Goal: Task Accomplishment & Management: Complete application form

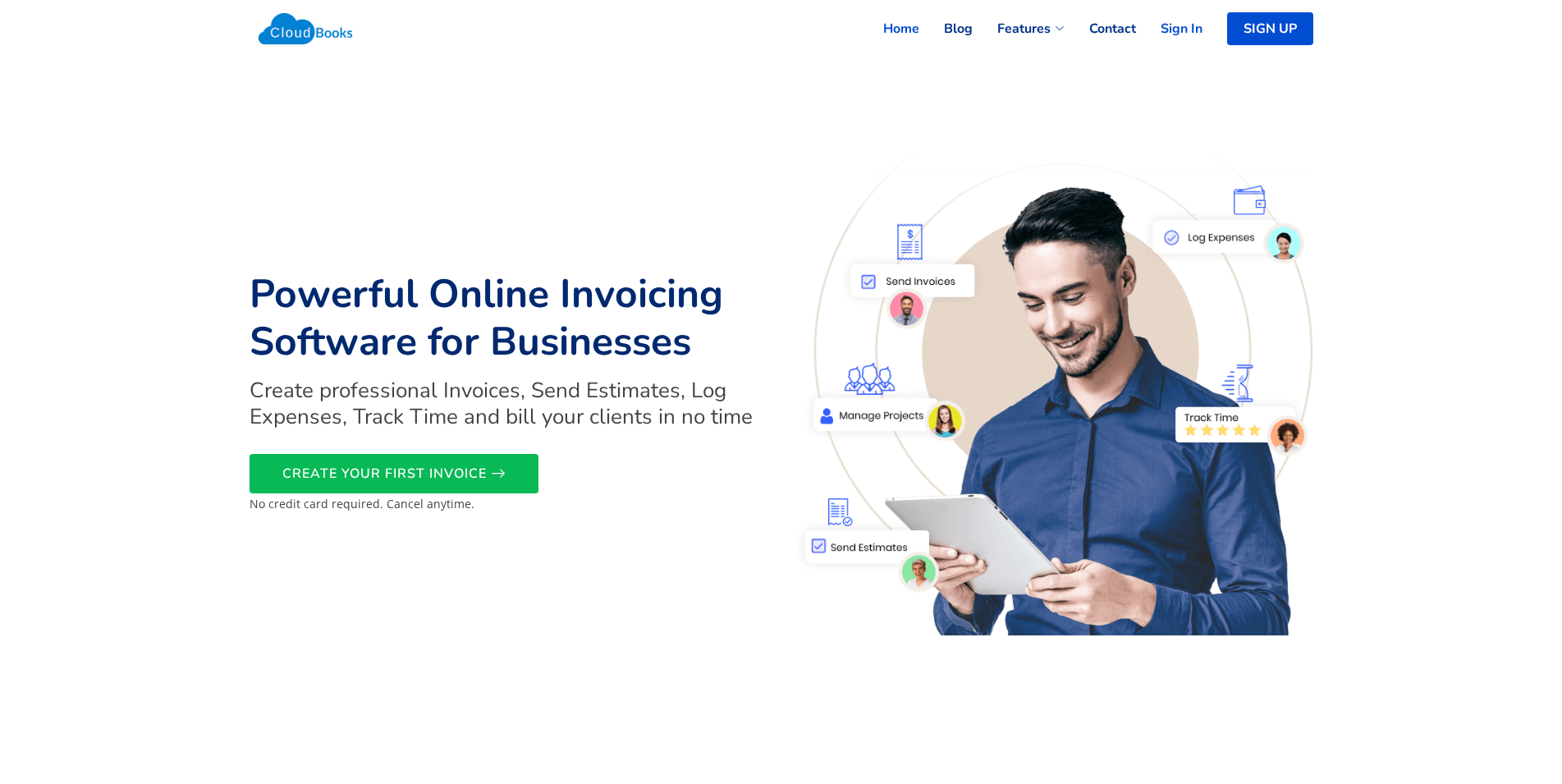
click at [1185, 28] on link "Sign In" at bounding box center [1170, 28] width 67 height 36
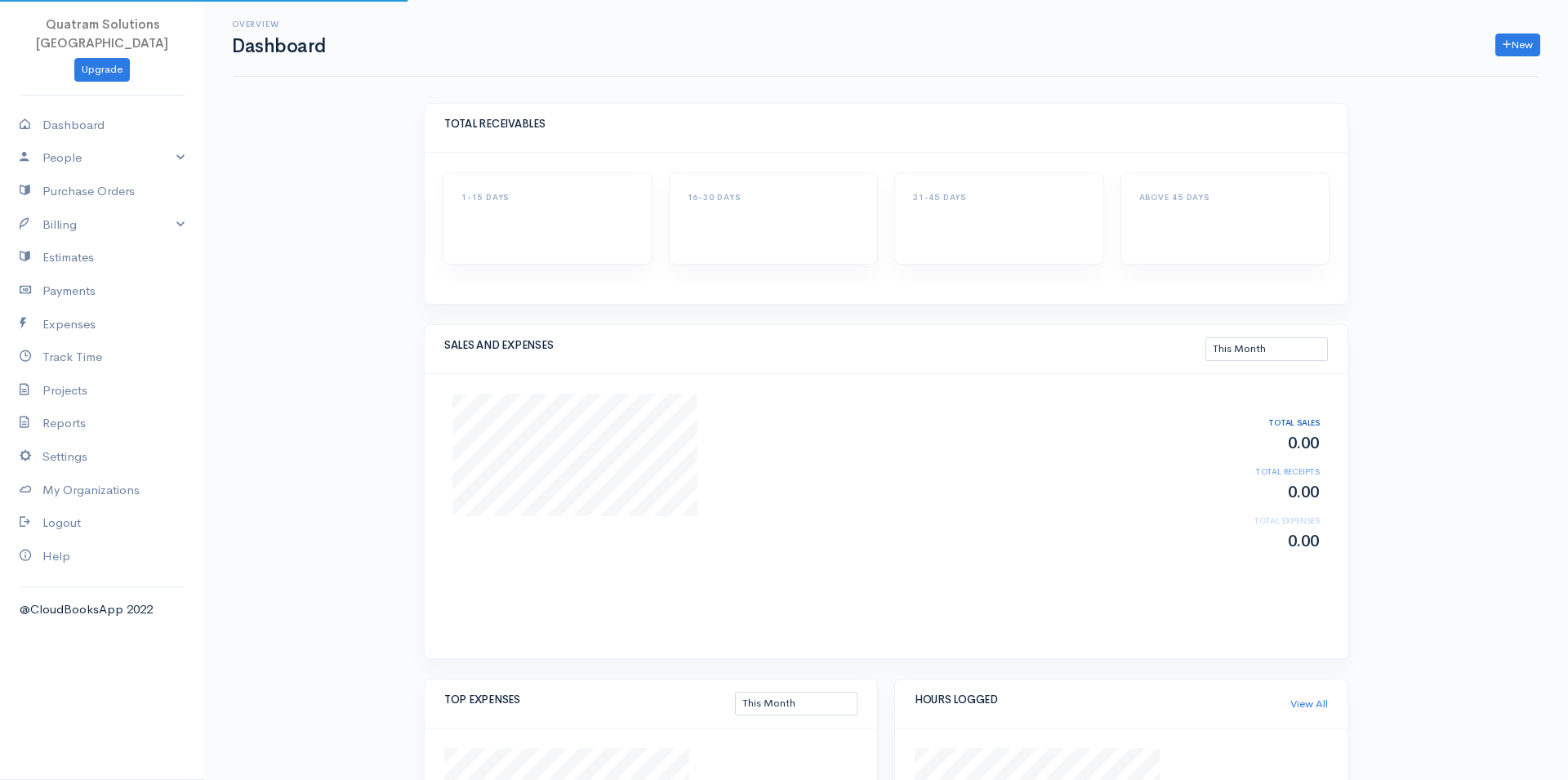
select select "thismonth"
click at [1493, 44] on icon at bounding box center [1492, 44] width 8 height 11
click at [103, 175] on link "Purchase Orders" at bounding box center [102, 192] width 204 height 34
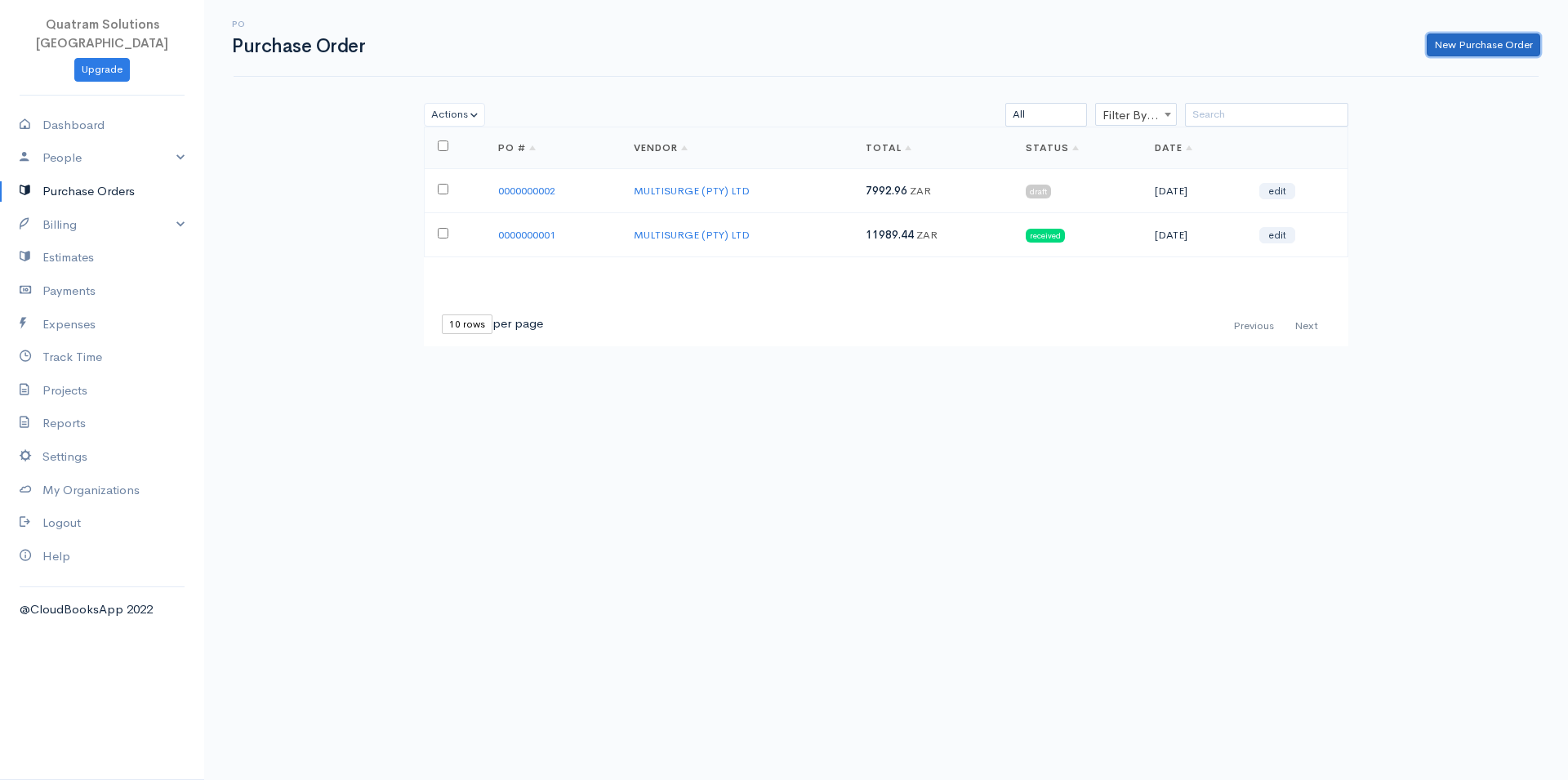
click at [1482, 38] on link "New Purchase Order" at bounding box center [1483, 45] width 114 height 24
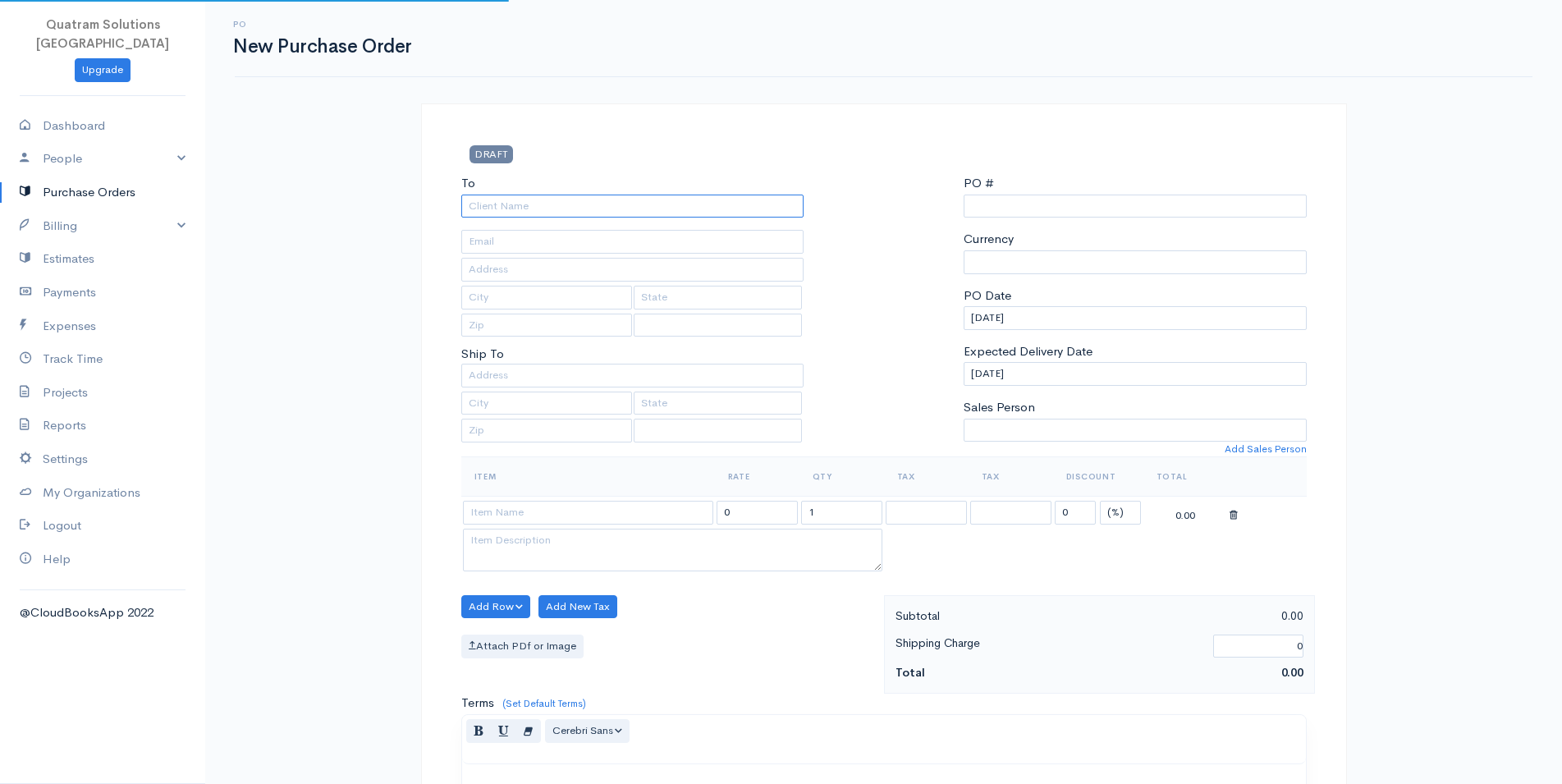
type input "0000000003"
select select "[GEOGRAPHIC_DATA]"
select select "ZMW"
click at [643, 212] on input "To" at bounding box center [633, 206] width 343 height 24
select select "[GEOGRAPHIC_DATA]"
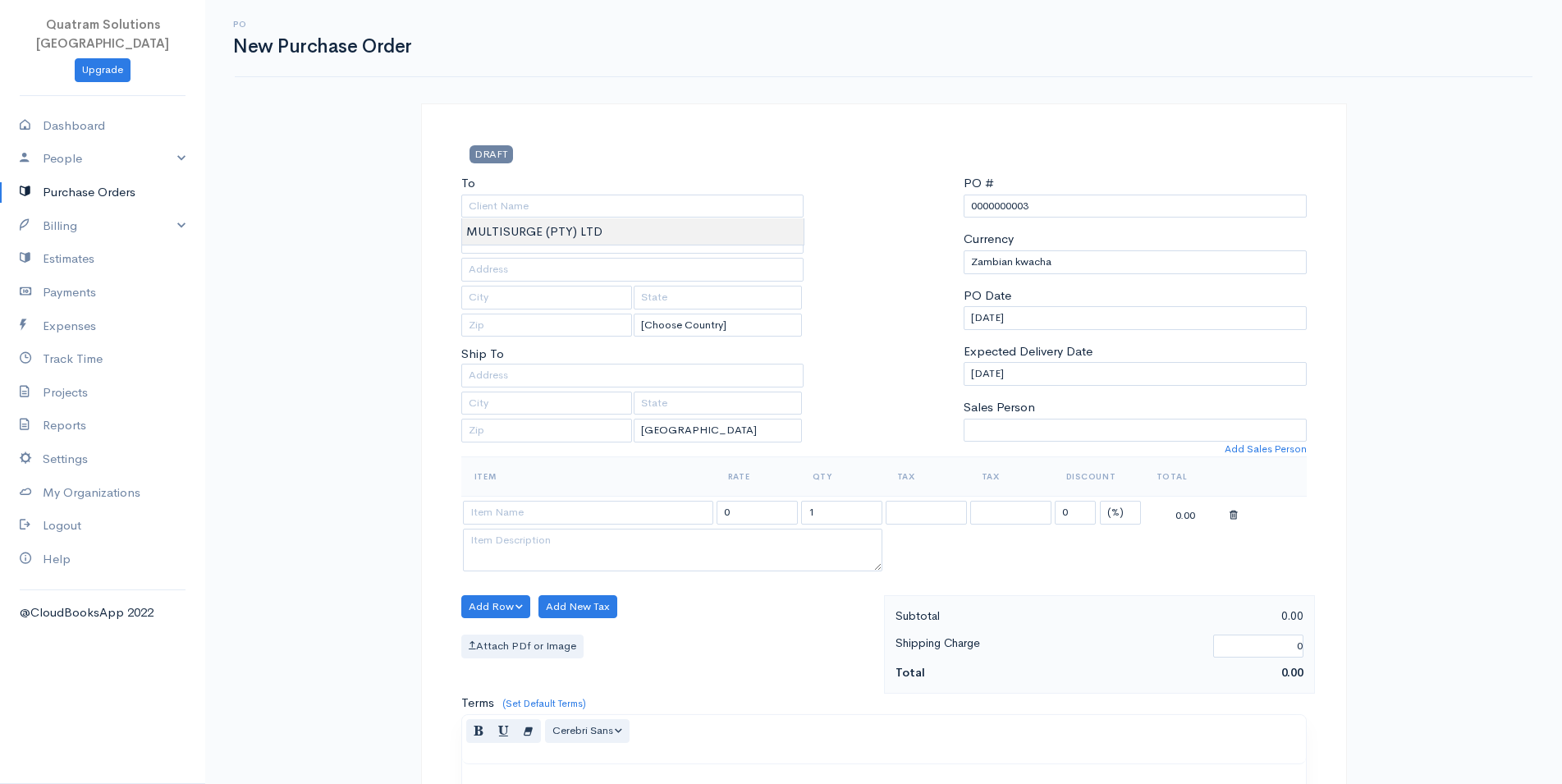
type input "MULTISURGE (PTY) LTD"
click at [591, 237] on body "Quatram Solutions [GEOGRAPHIC_DATA] Upgrade Dashboard People Clients Vendors St…" at bounding box center [781, 630] width 1562 height 1262
type input "BRACKENDOWNS,1454"
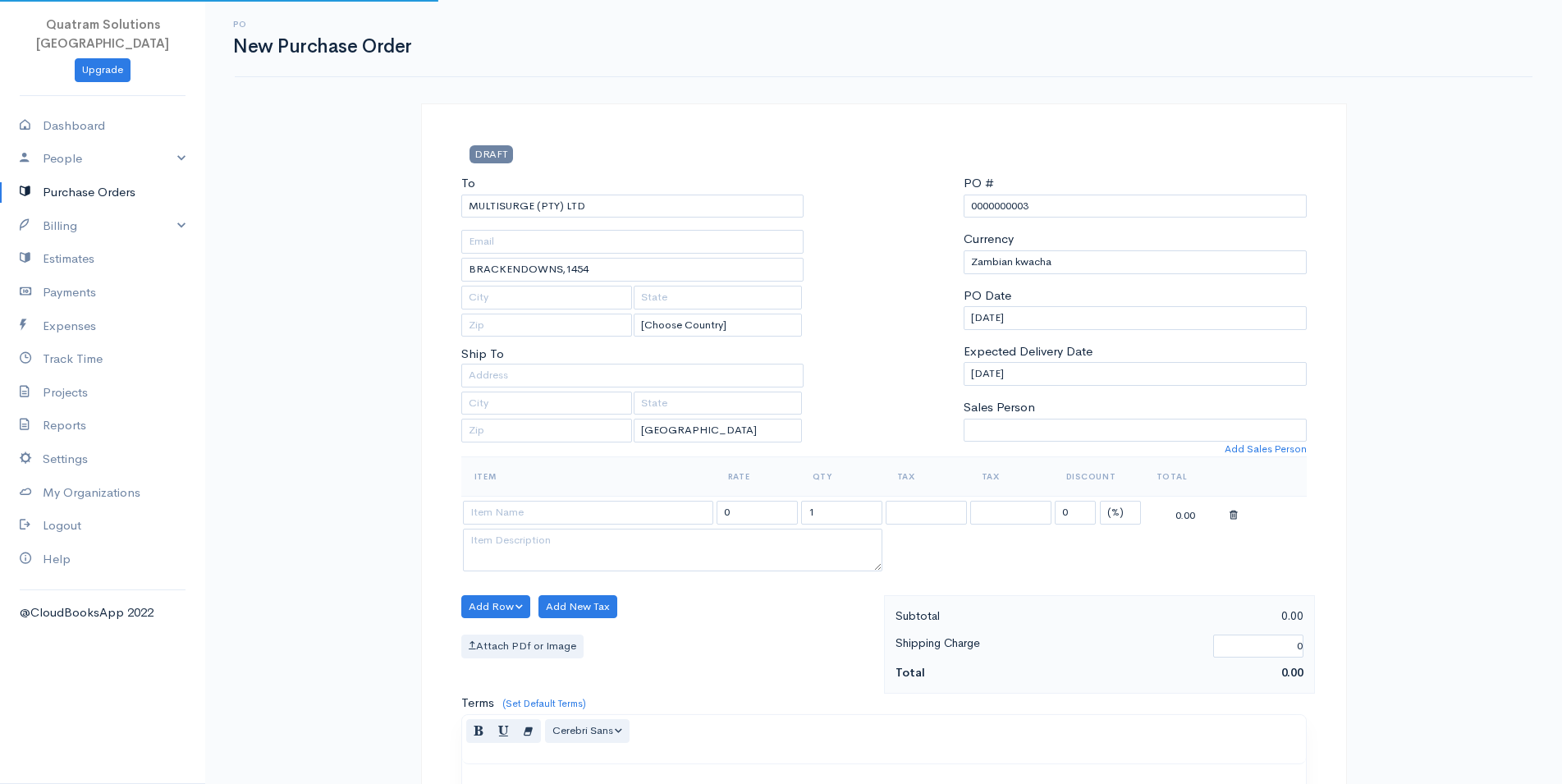
select select "[GEOGRAPHIC_DATA]"
select select "ZAR"
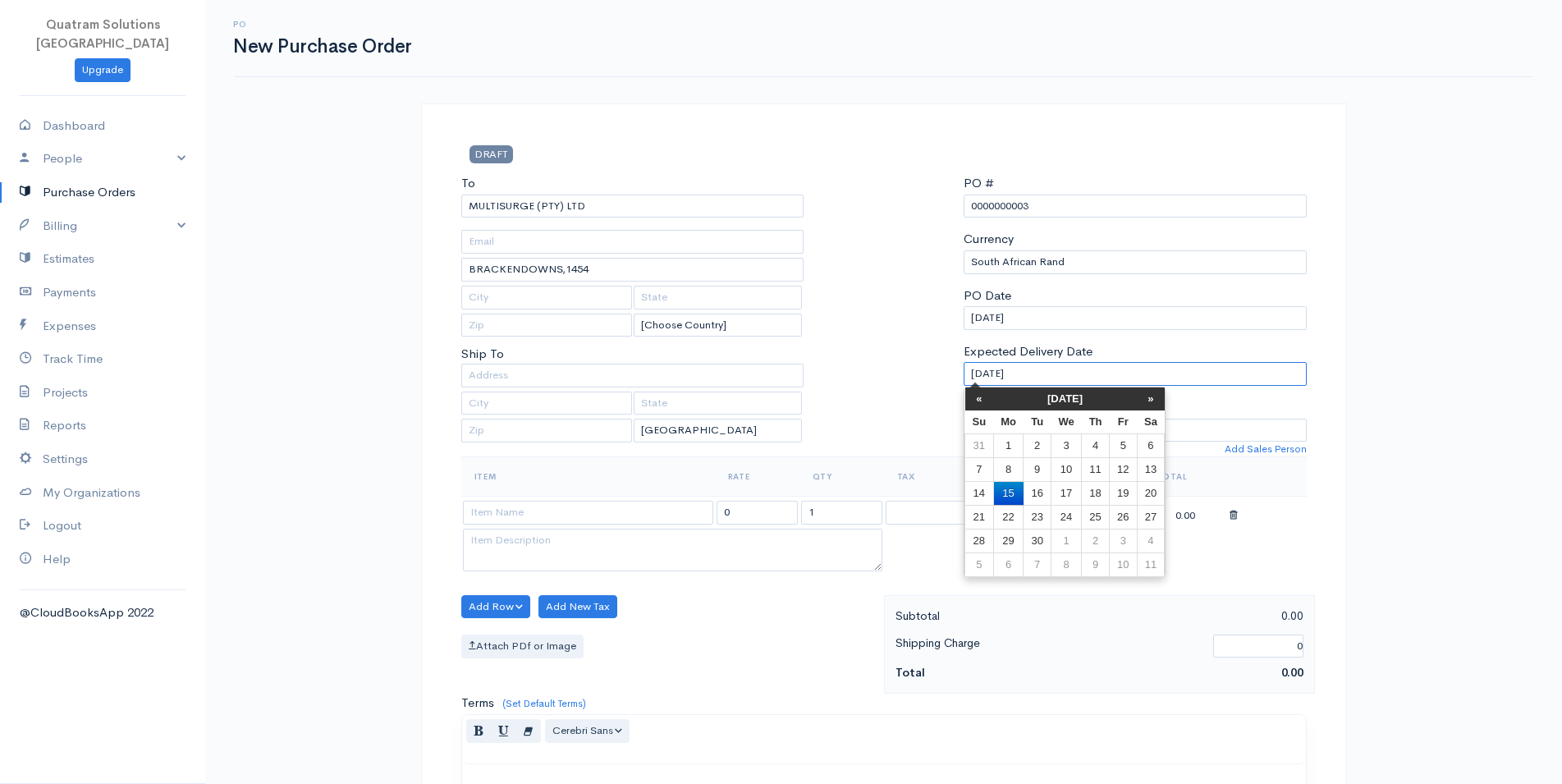
drag, startPoint x: 1037, startPoint y: 379, endPoint x: 765, endPoint y: 388, distance: 272.1
click at [963, 386] on input "[DATE]" at bounding box center [1135, 374] width 343 height 24
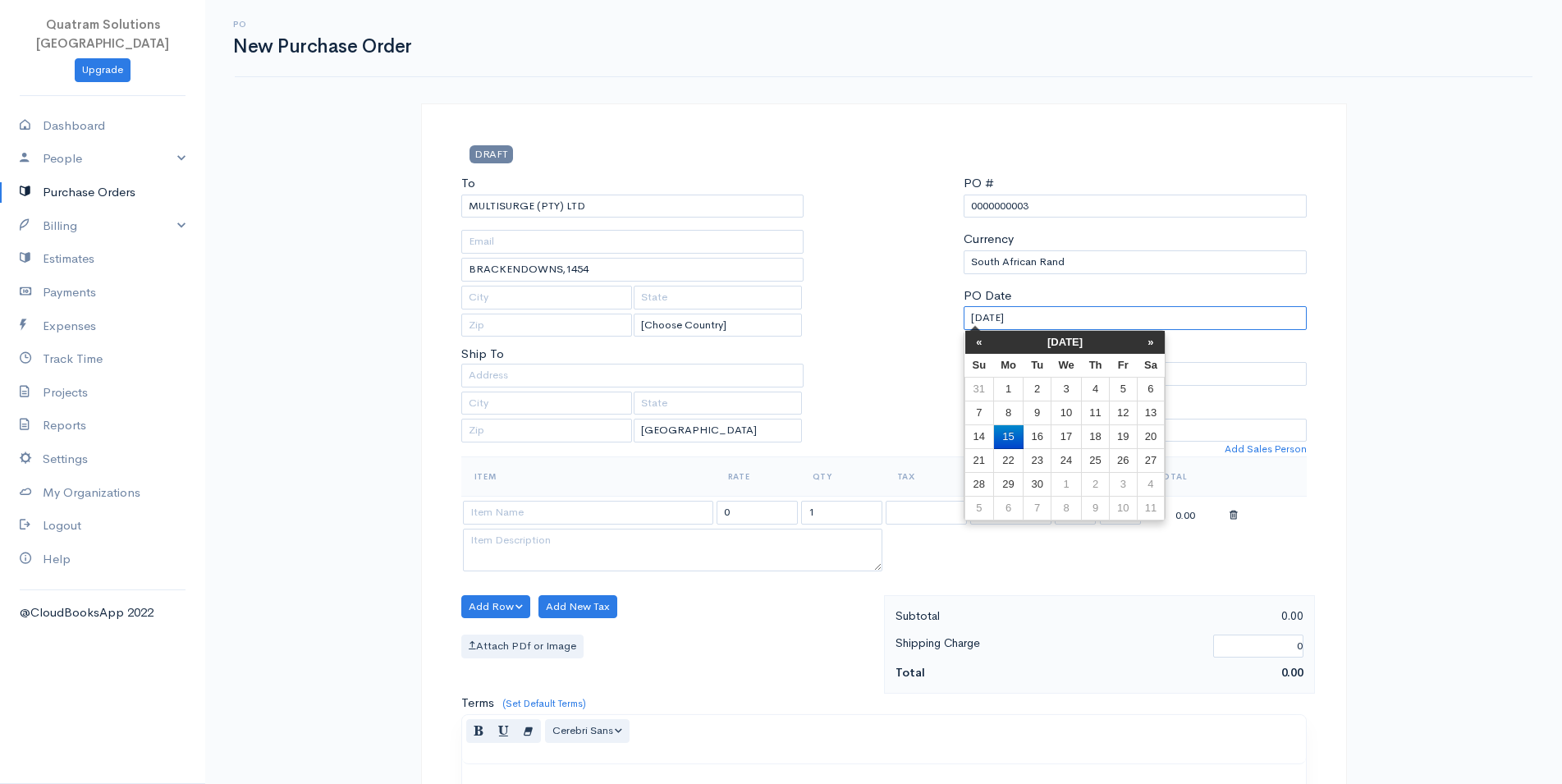
drag, startPoint x: 1054, startPoint y: 320, endPoint x: 844, endPoint y: 313, distance: 210.1
click at [963, 313] on input "[DATE]" at bounding box center [1135, 318] width 343 height 24
click at [1352, 274] on div "DRAFT To MULTISURGE (PTY) LTD [GEOGRAPHIC_DATA],1454 [Choose Country] [GEOGRAPH…" at bounding box center [884, 682] width 985 height 1159
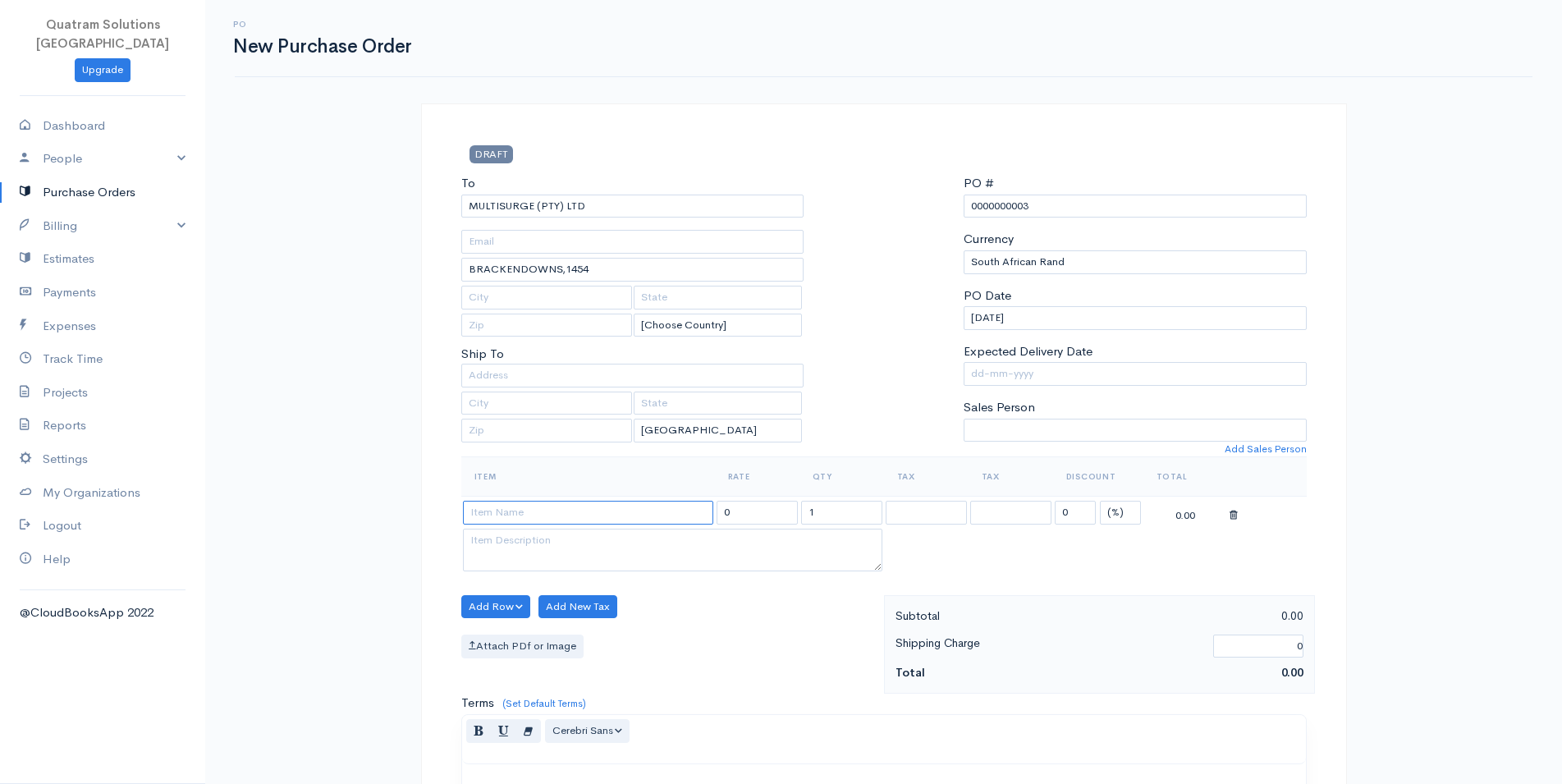
click at [604, 517] on input at bounding box center [588, 512] width 250 height 24
click at [604, 514] on input at bounding box center [588, 512] width 250 height 24
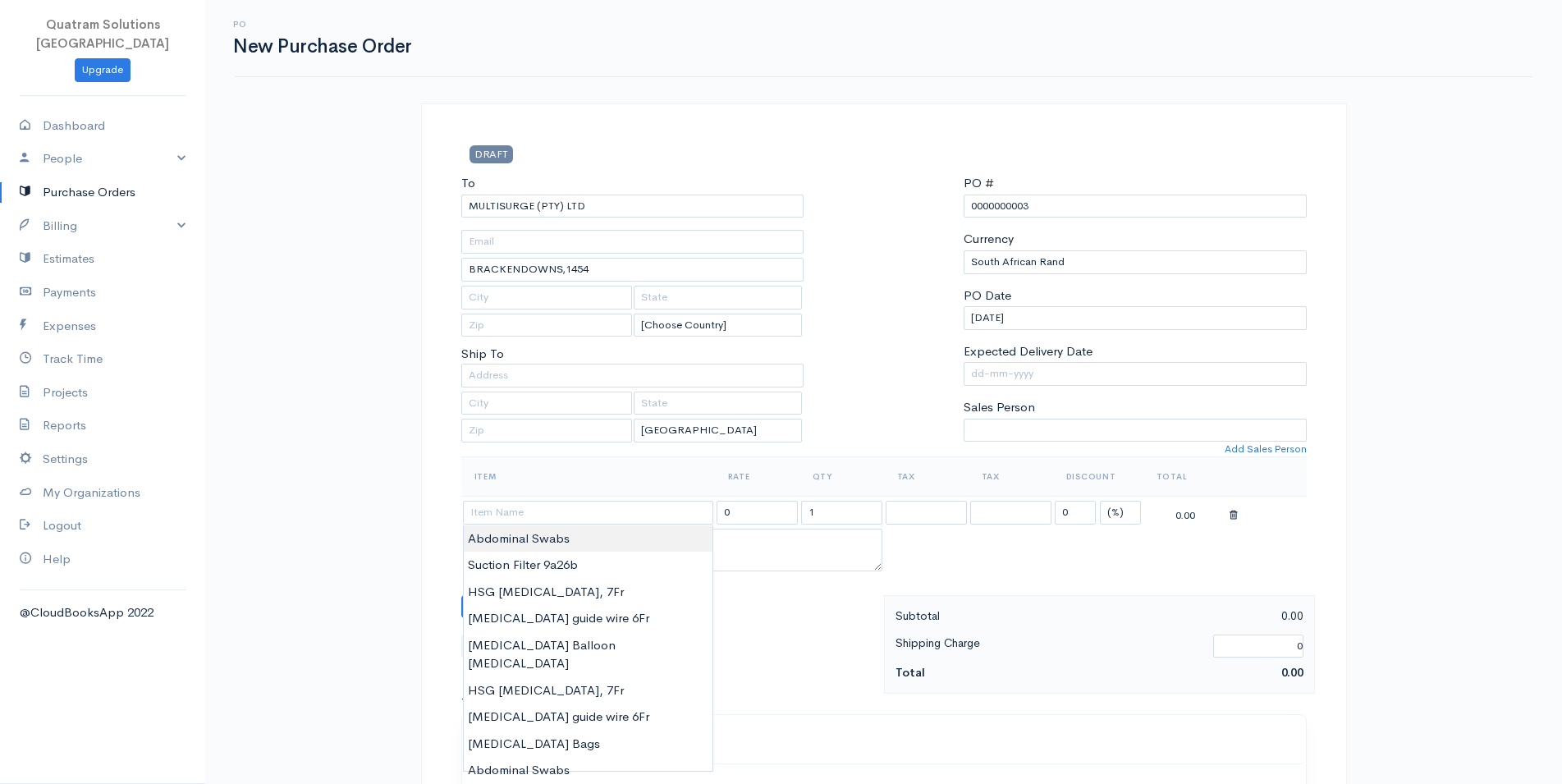
type input "Abdominal Swabs"
type input "330.00"
type textarea "Lot#20230801 Exp:2028-08"
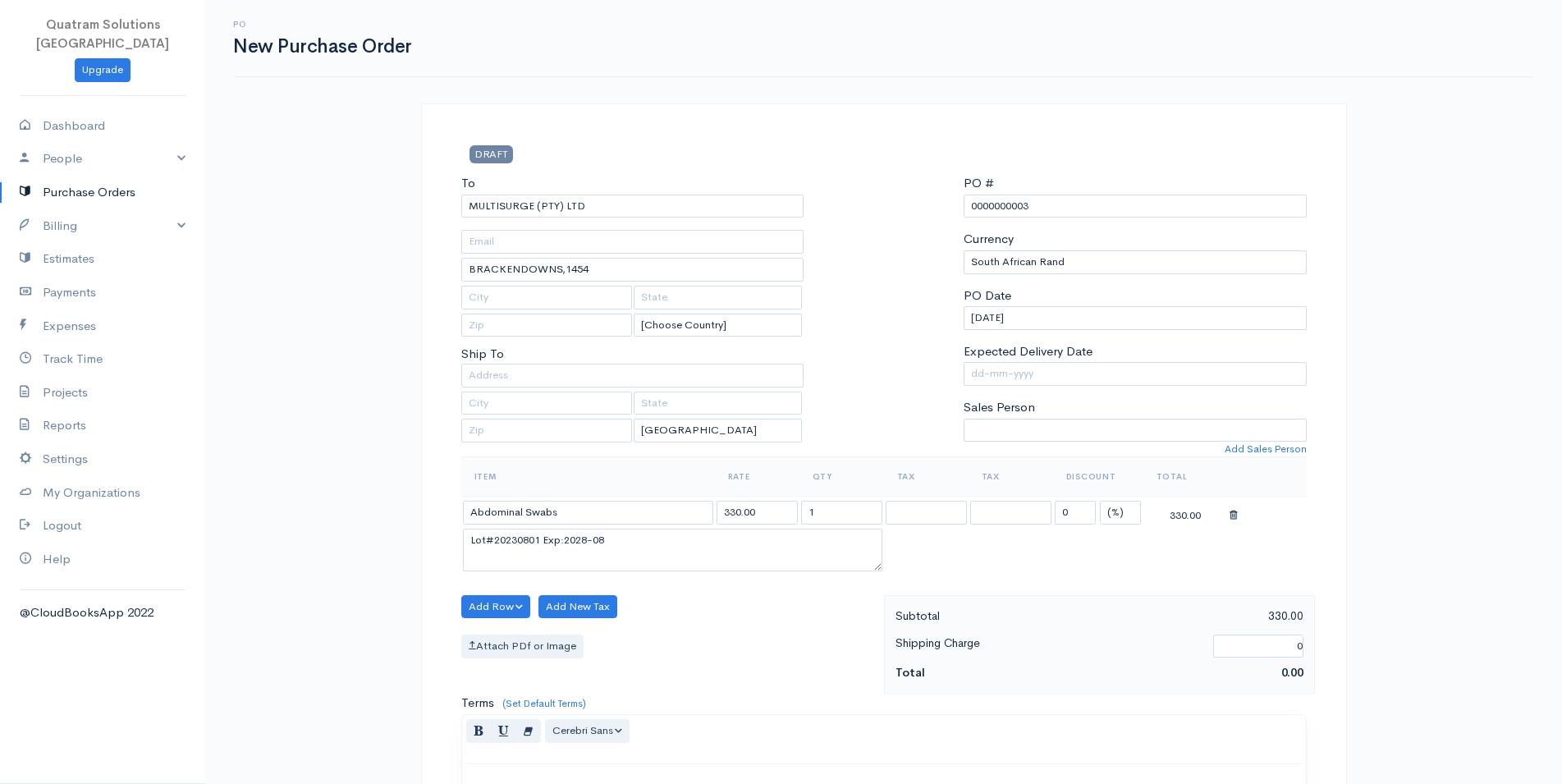
click at [592, 539] on body "Quatram Solutions [GEOGRAPHIC_DATA] Upgrade Dashboard People Clients Vendors St…" at bounding box center [781, 630] width 1562 height 1262
click at [606, 516] on input "Abdominal Swabs" at bounding box center [588, 512] width 250 height 24
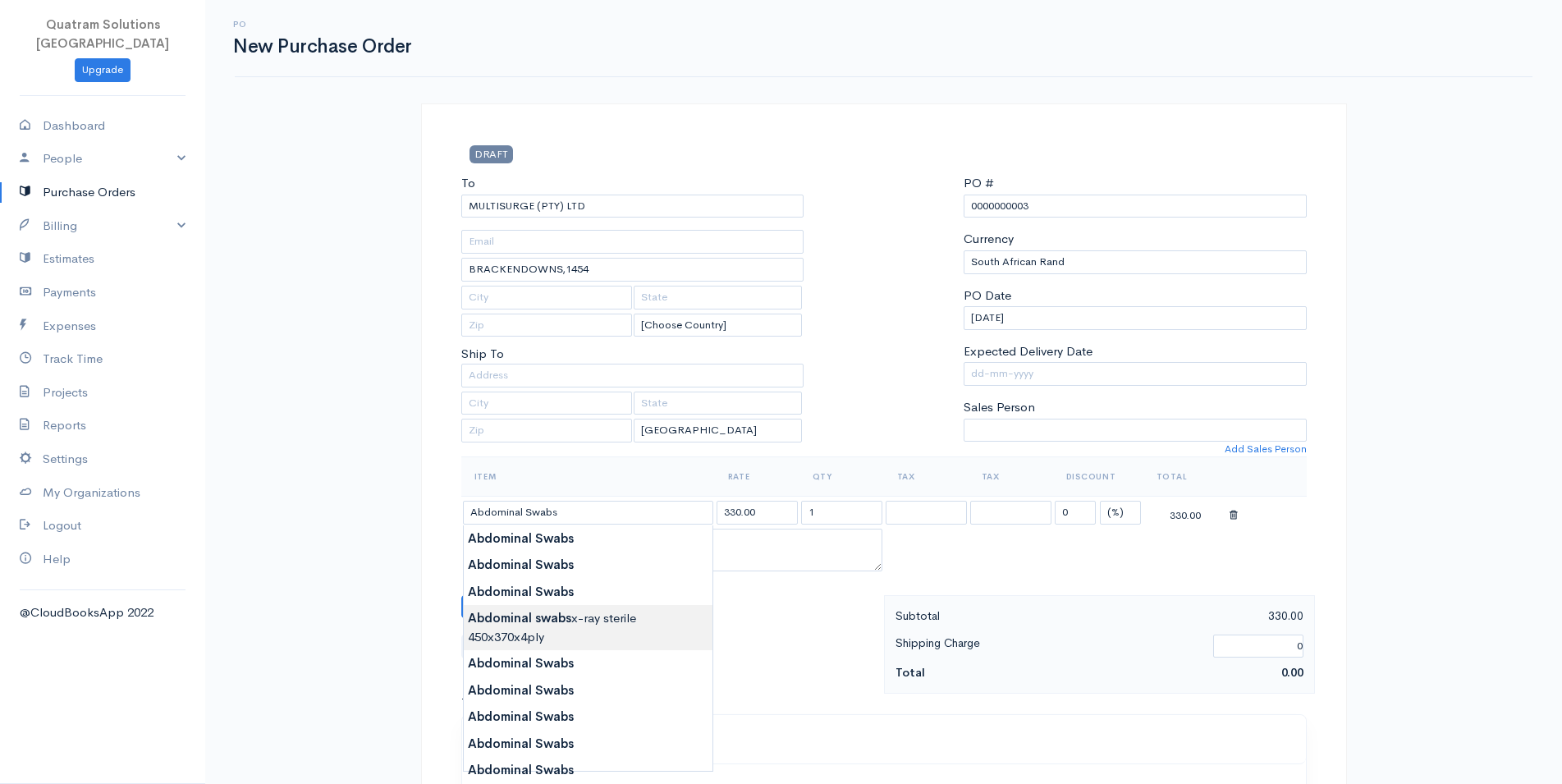
type input "Abdominal swabs x-ray sterile 450x370x4ply"
select select "4.000"
click at [546, 630] on body "Quatram Solutions [GEOGRAPHIC_DATA] Upgrade Dashboard People Clients Vendors St…" at bounding box center [781, 630] width 1562 height 1262
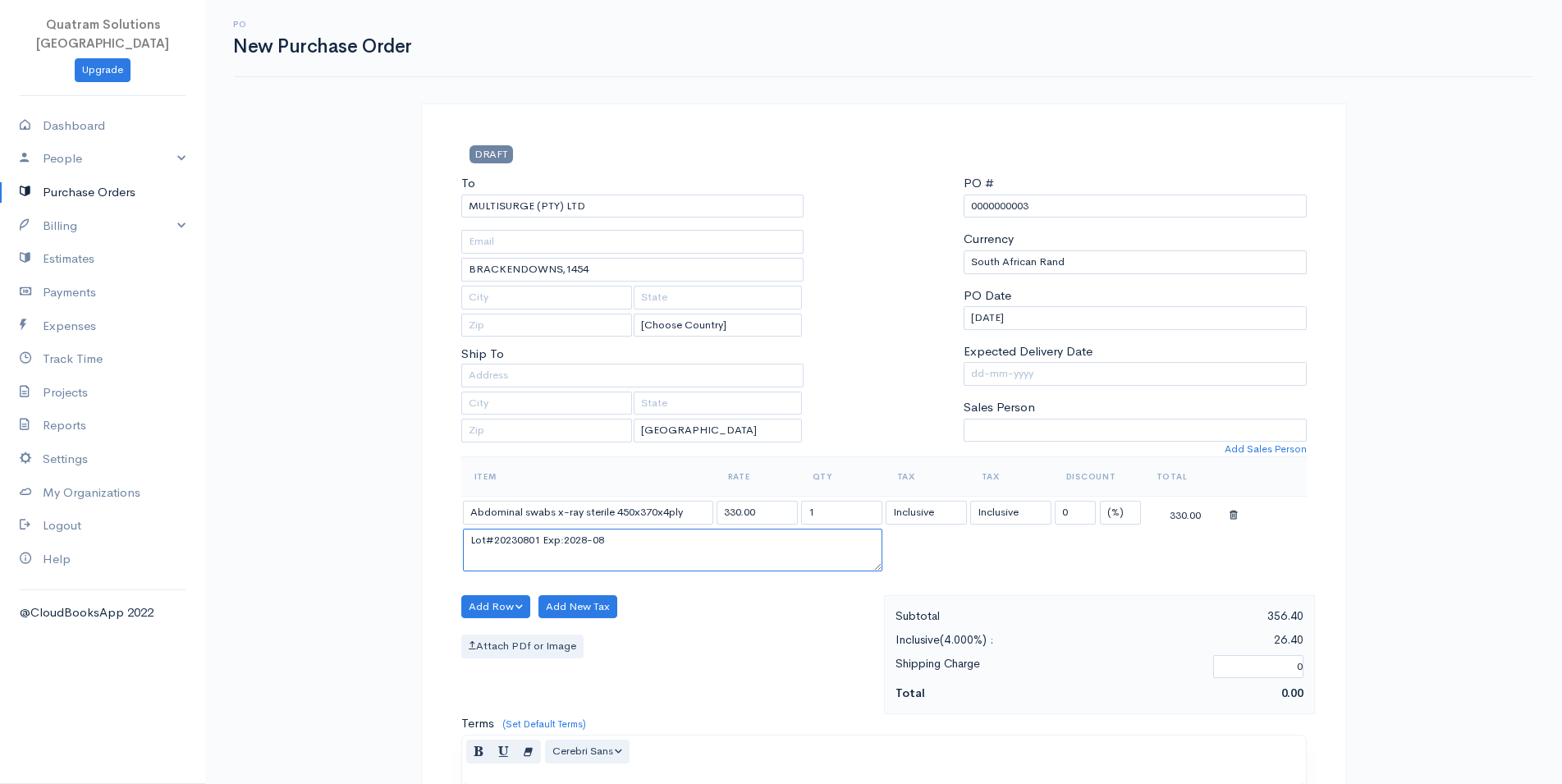
drag, startPoint x: 647, startPoint y: 536, endPoint x: 278, endPoint y: 554, distance: 369.4
click at [463, 544] on textarea "Lot#20230801 Exp:2028-08" at bounding box center [672, 550] width 419 height 43
click at [971, 501] on select "Inclusive" at bounding box center [1011, 512] width 82 height 24
click at [1035, 509] on select "Inclusive" at bounding box center [1011, 512] width 82 height 24
click at [971, 501] on select "Inclusive" at bounding box center [1011, 512] width 82 height 24
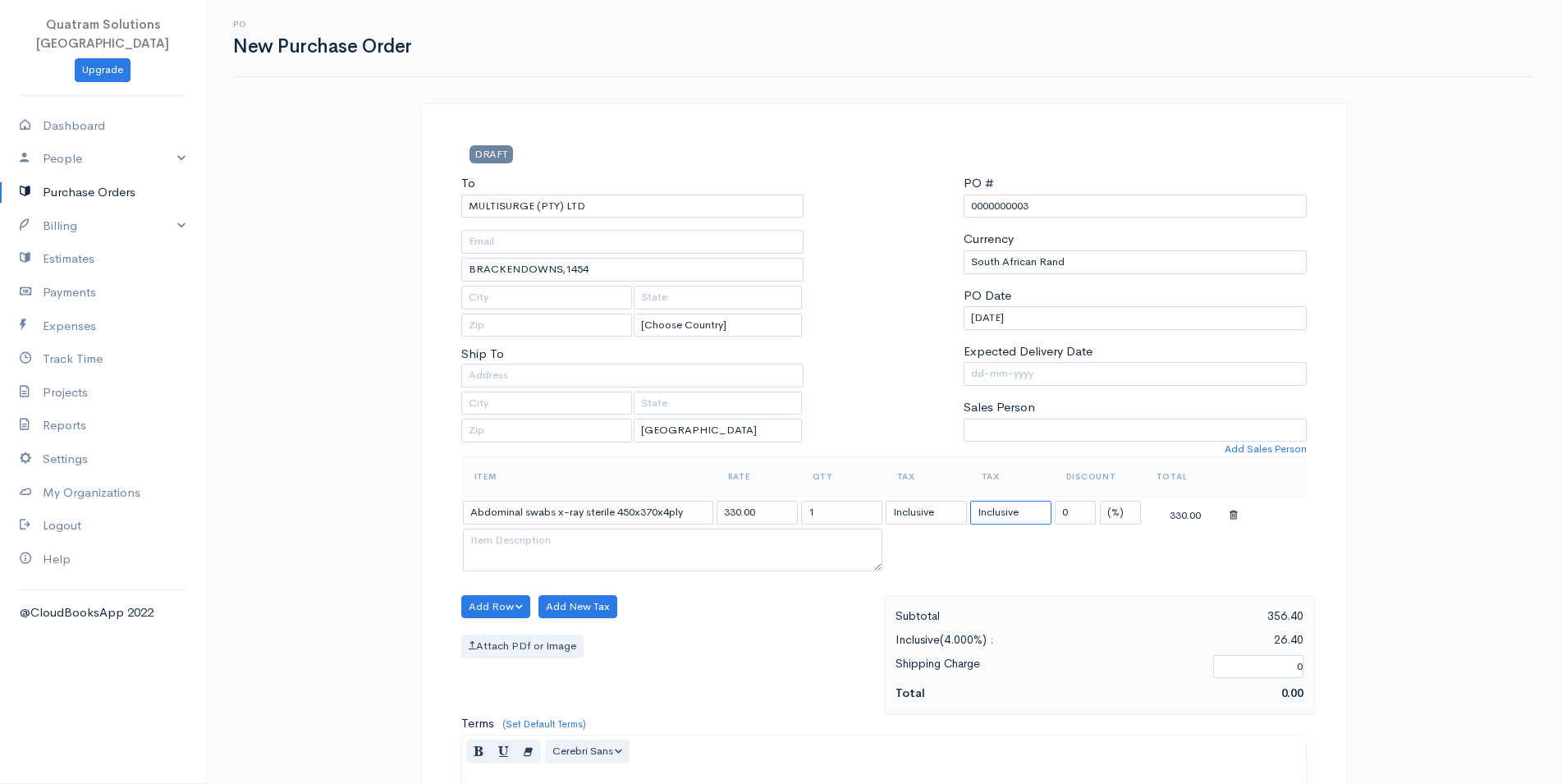
click at [1032, 509] on select "Inclusive" at bounding box center [1011, 512] width 82 height 24
click at [971, 501] on select "Inclusive" at bounding box center [1011, 512] width 82 height 24
select select
click option at bounding box center [0, 0] width 0 height 0
click at [886, 501] on select "Inclusive" at bounding box center [927, 512] width 82 height 24
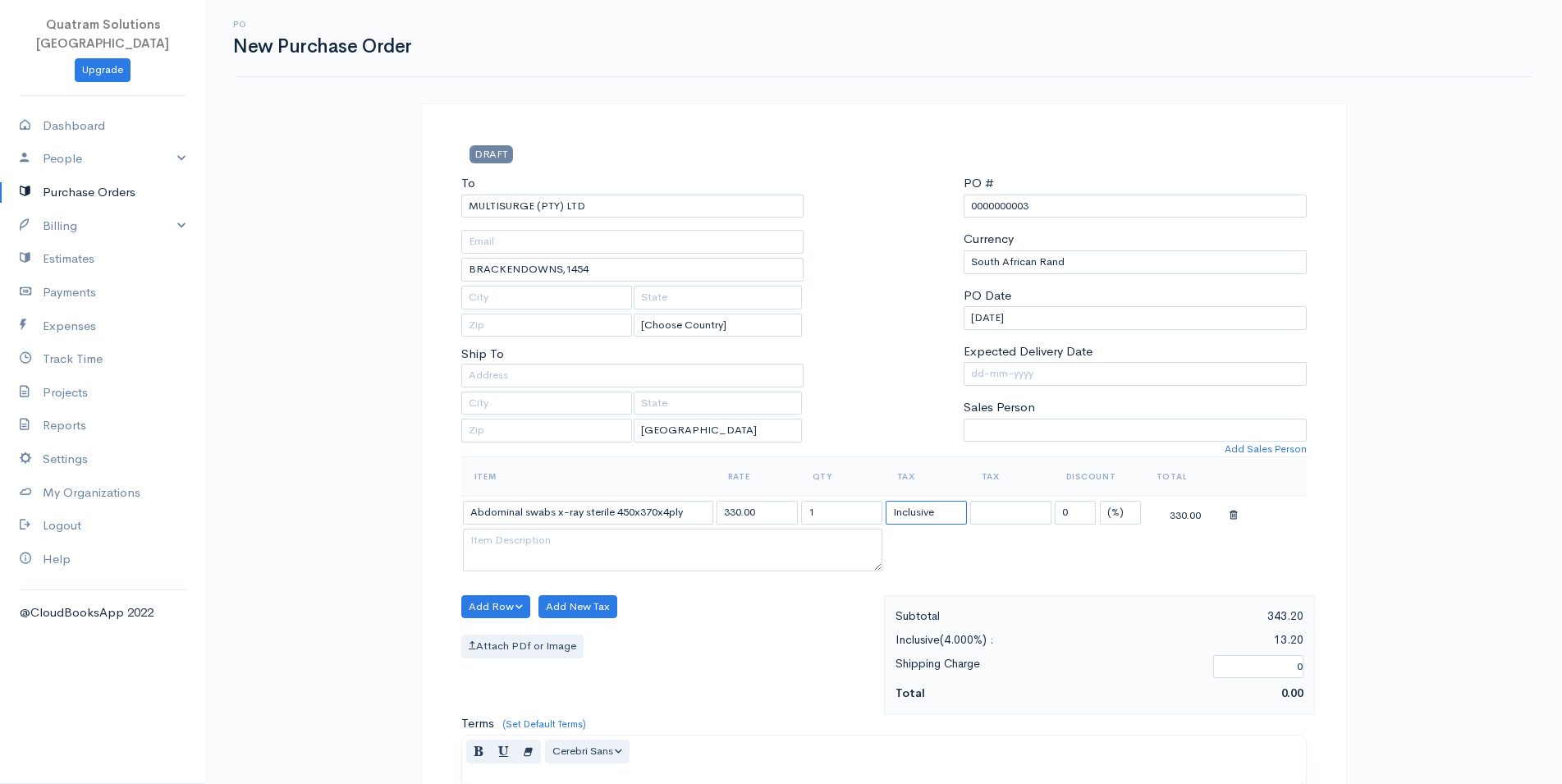
select select
click option at bounding box center [0, 0] width 0 height 0
click at [769, 511] on input "330.00" at bounding box center [757, 512] width 82 height 24
drag, startPoint x: 761, startPoint y: 510, endPoint x: 570, endPoint y: 504, distance: 191.1
click at [717, 506] on input "330.00" at bounding box center [757, 512] width 82 height 24
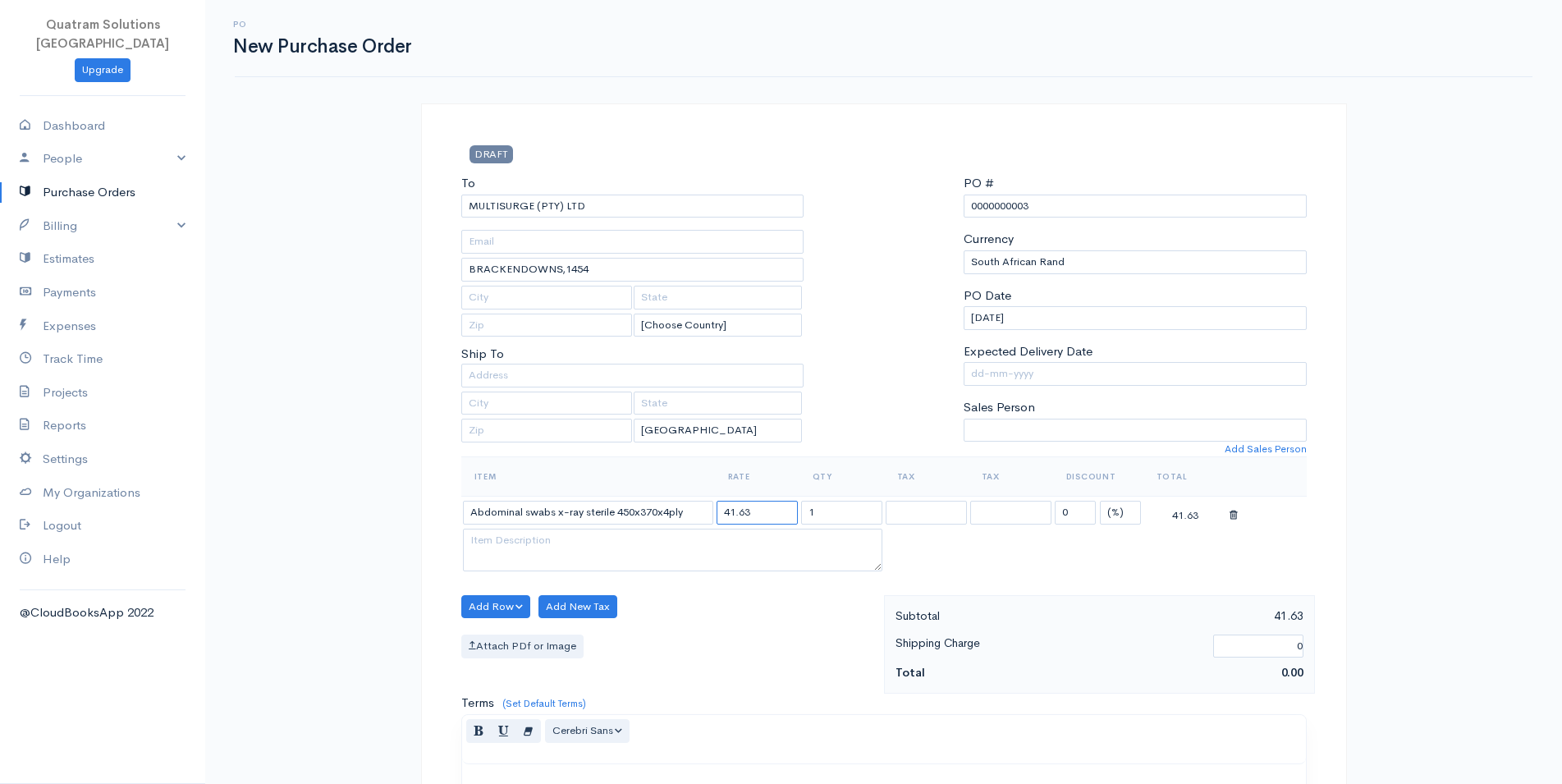
type input "41.63"
drag, startPoint x: 817, startPoint y: 519, endPoint x: 789, endPoint y: 517, distance: 28.1
click at [801, 517] on input "1" at bounding box center [842, 512] width 82 height 24
type input "336"
click at [1264, 542] on table "Item Rate Qty Tax Tax Discount Total Abdominal swabs x-ray sterile 450x370x4ply…" at bounding box center [884, 515] width 845 height 118
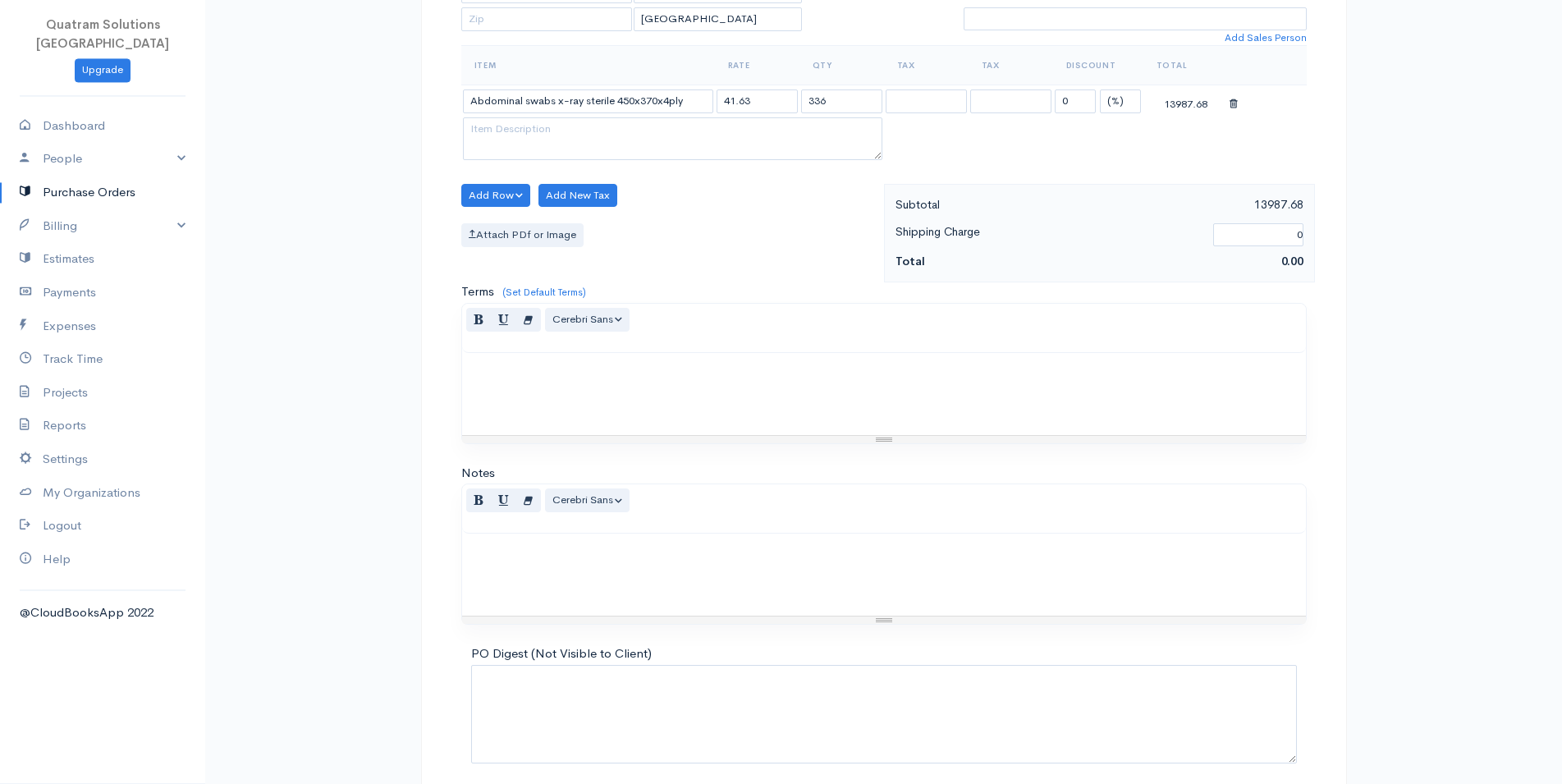
scroll to position [478, 0]
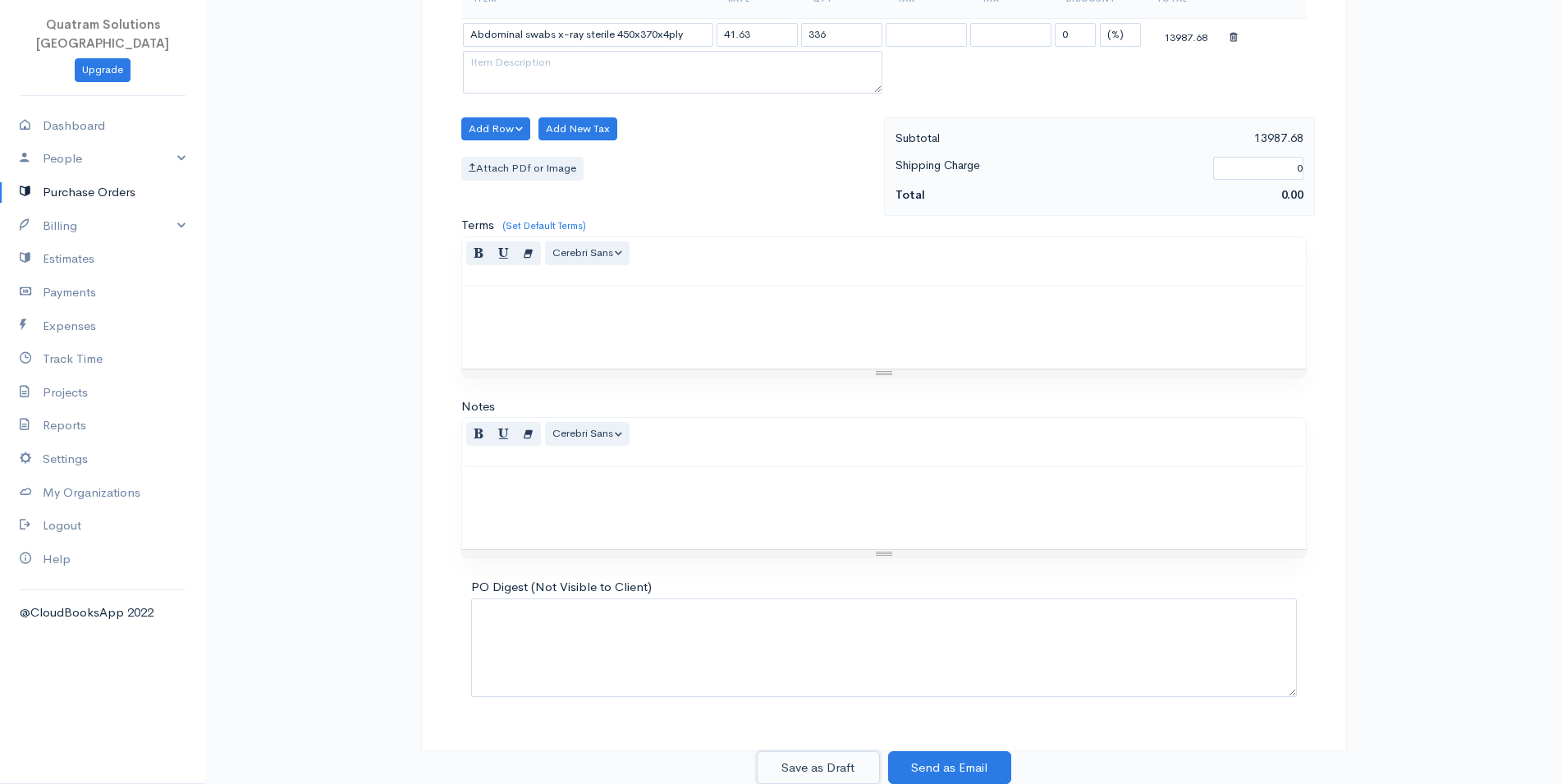
click at [836, 772] on button "Save as Draft" at bounding box center [818, 768] width 123 height 34
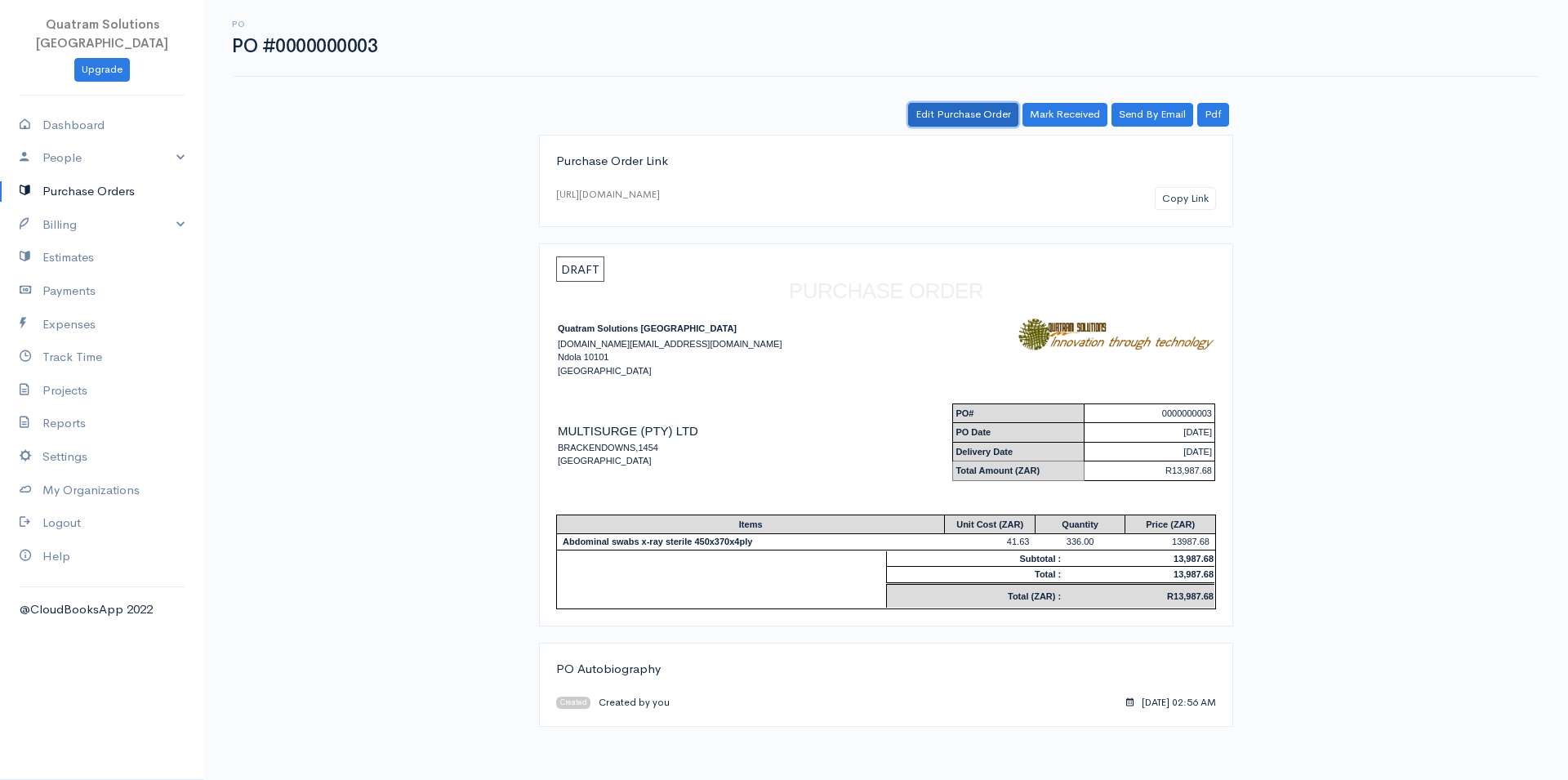
click at [999, 110] on link "Edit Purchase Order" at bounding box center [963, 114] width 110 height 24
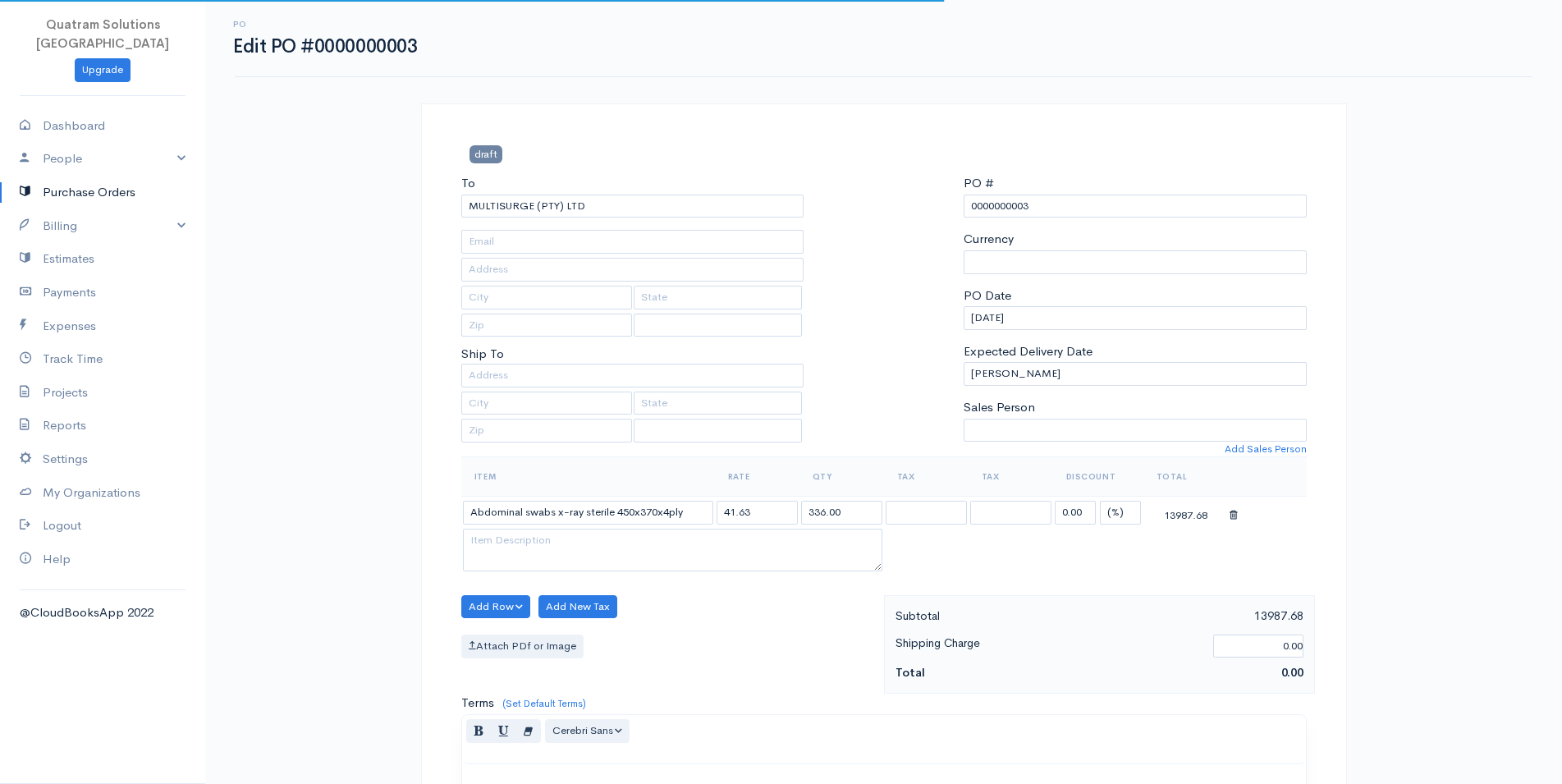
type input "BRACKENDOWNS,1454"
select select "[GEOGRAPHIC_DATA]"
select select "ZAR"
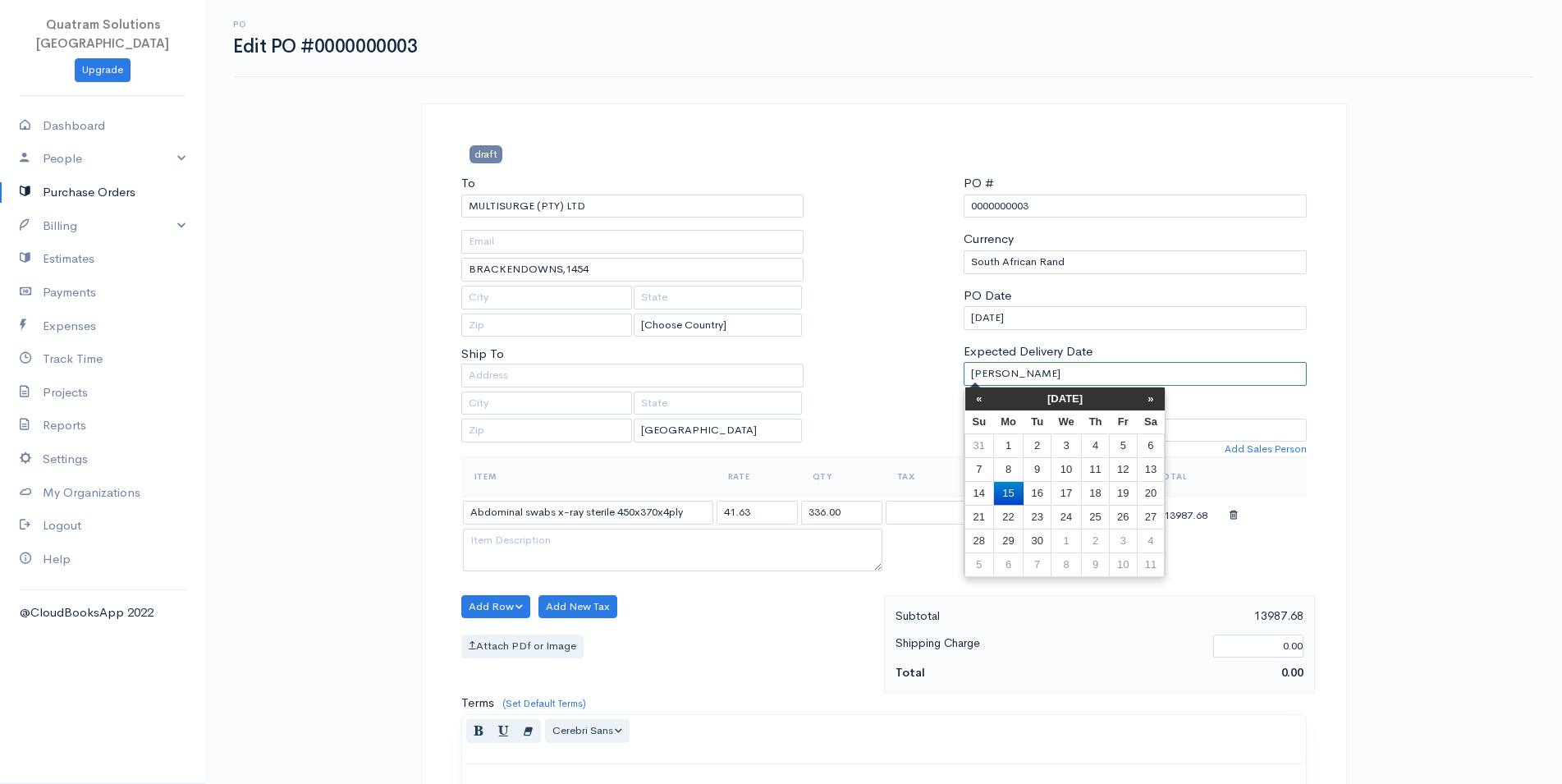
drag, startPoint x: 1074, startPoint y: 372, endPoint x: 931, endPoint y: 376, distance: 143.1
click at [963, 376] on input "[PERSON_NAME]" at bounding box center [1135, 374] width 343 height 24
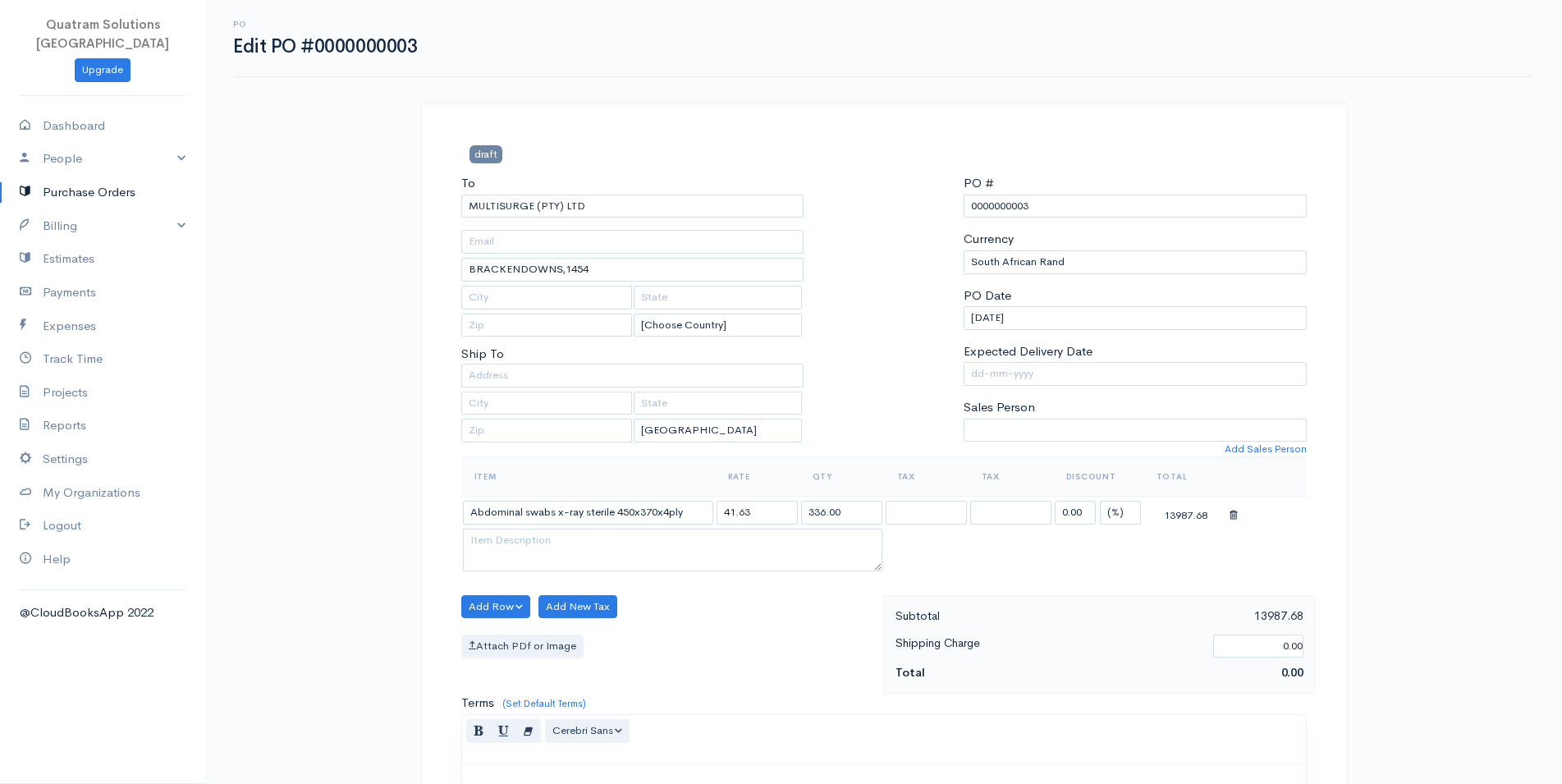
click at [1463, 360] on div "PO Edit PO #0000000003 draft To MULTISURGE (PTY) LTD BRACKENDOWNS,1454 [Choose …" at bounding box center [884, 630] width 1357 height 1262
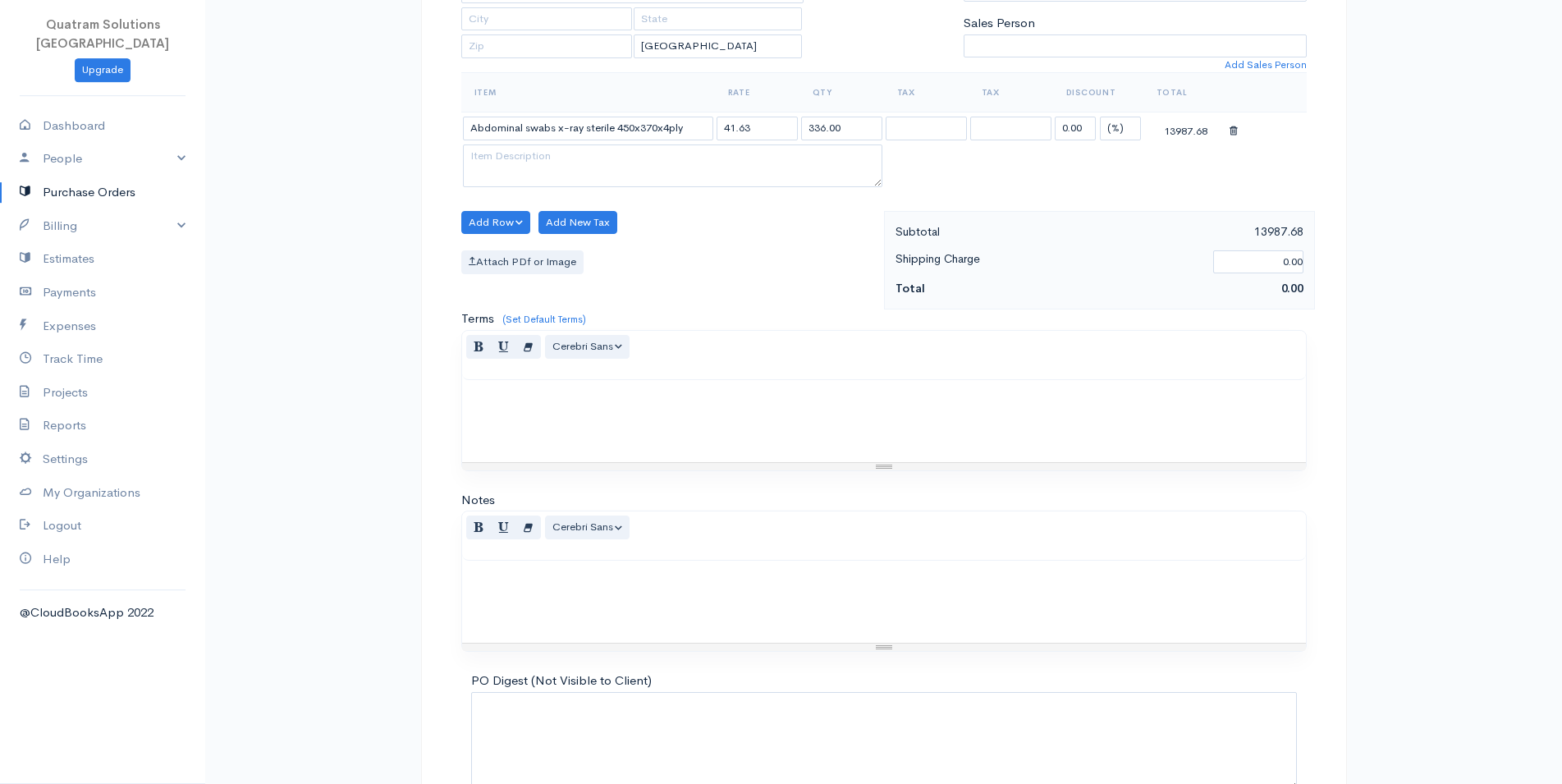
scroll to position [478, 0]
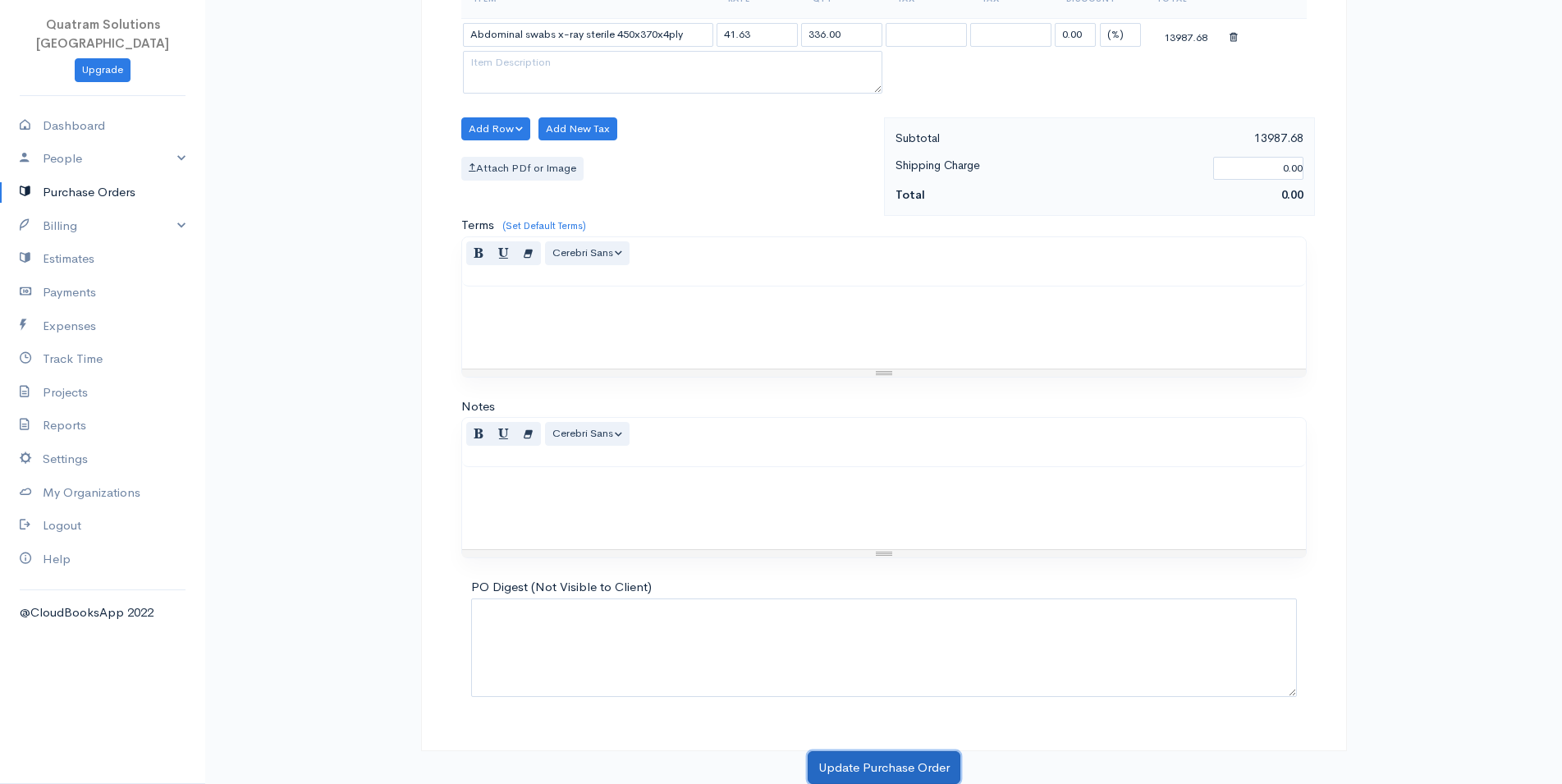
click at [895, 762] on button "Update Purchase Order" at bounding box center [884, 768] width 153 height 34
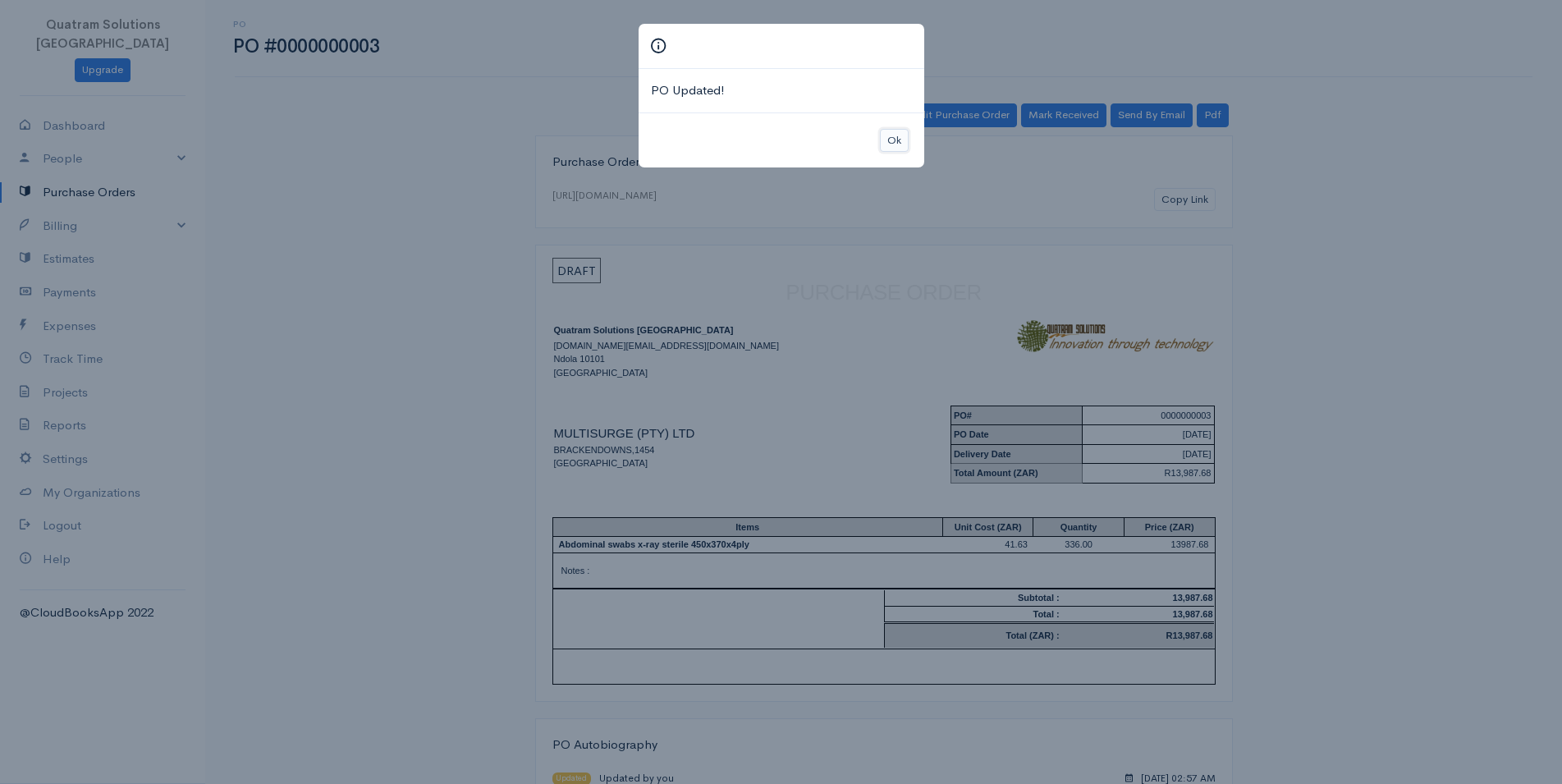
click at [884, 139] on button "Ok" at bounding box center [894, 140] width 28 height 24
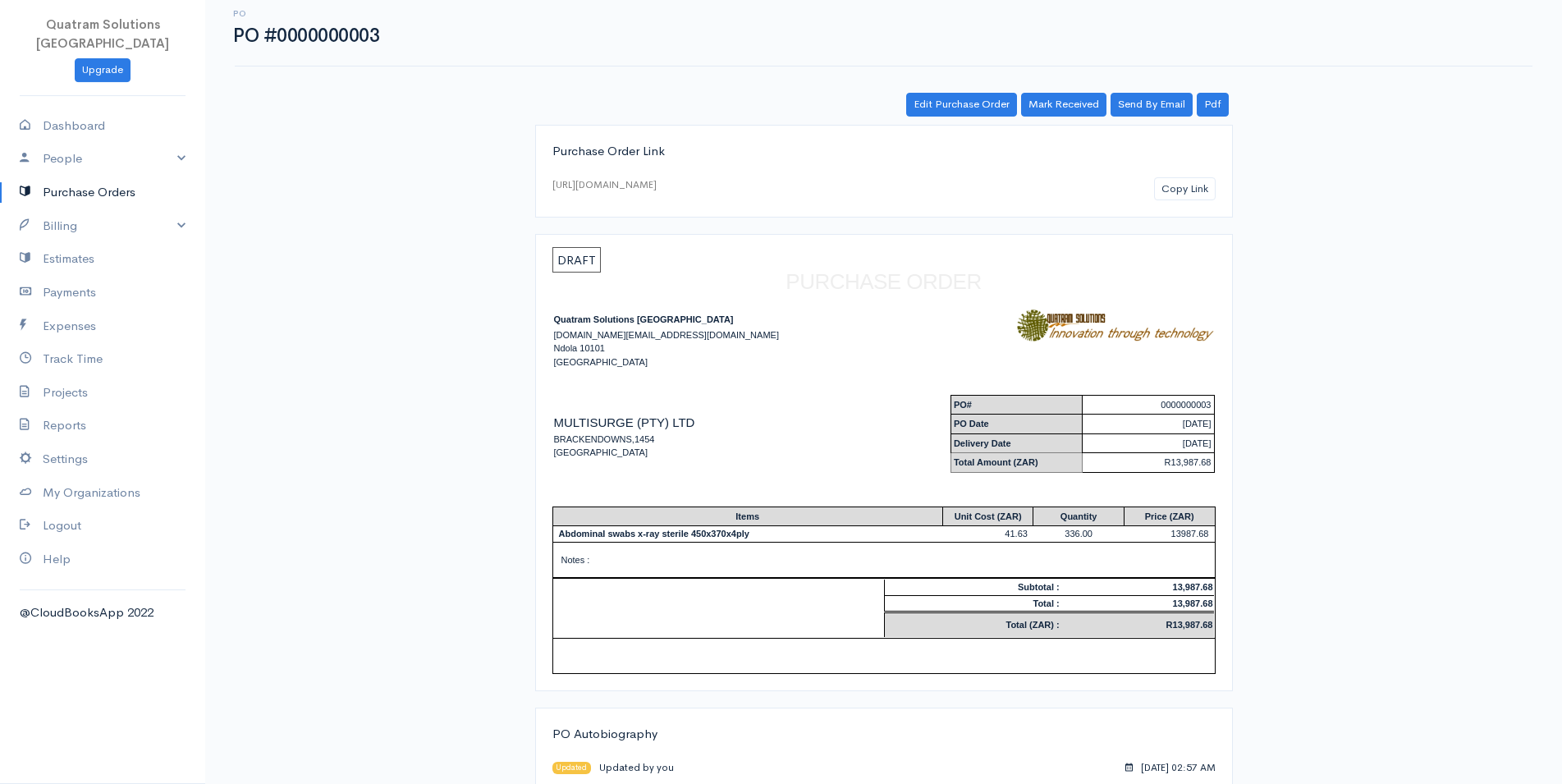
scroll to position [67, 0]
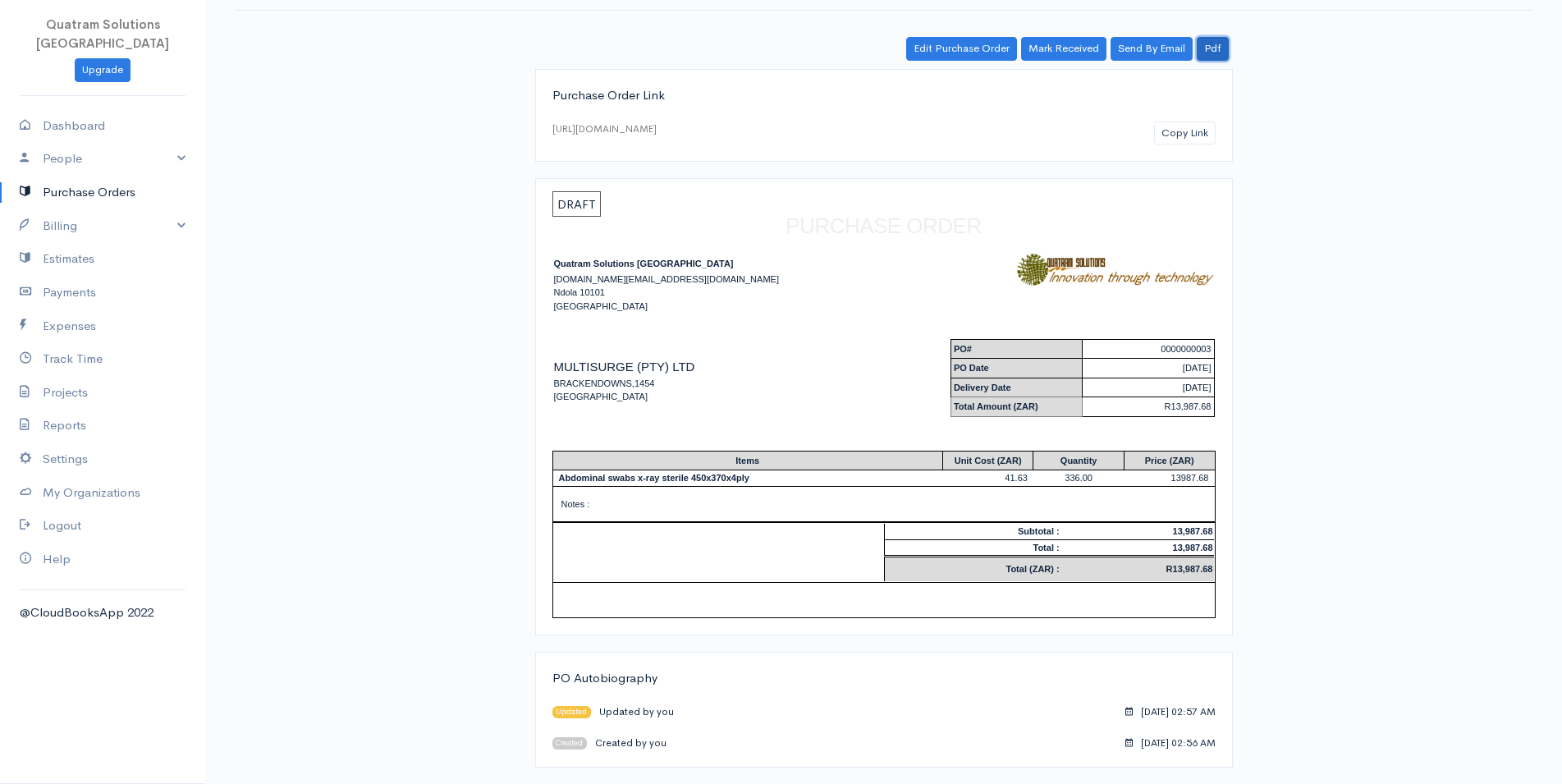
click at [1217, 55] on link "Pdf" at bounding box center [1213, 49] width 32 height 24
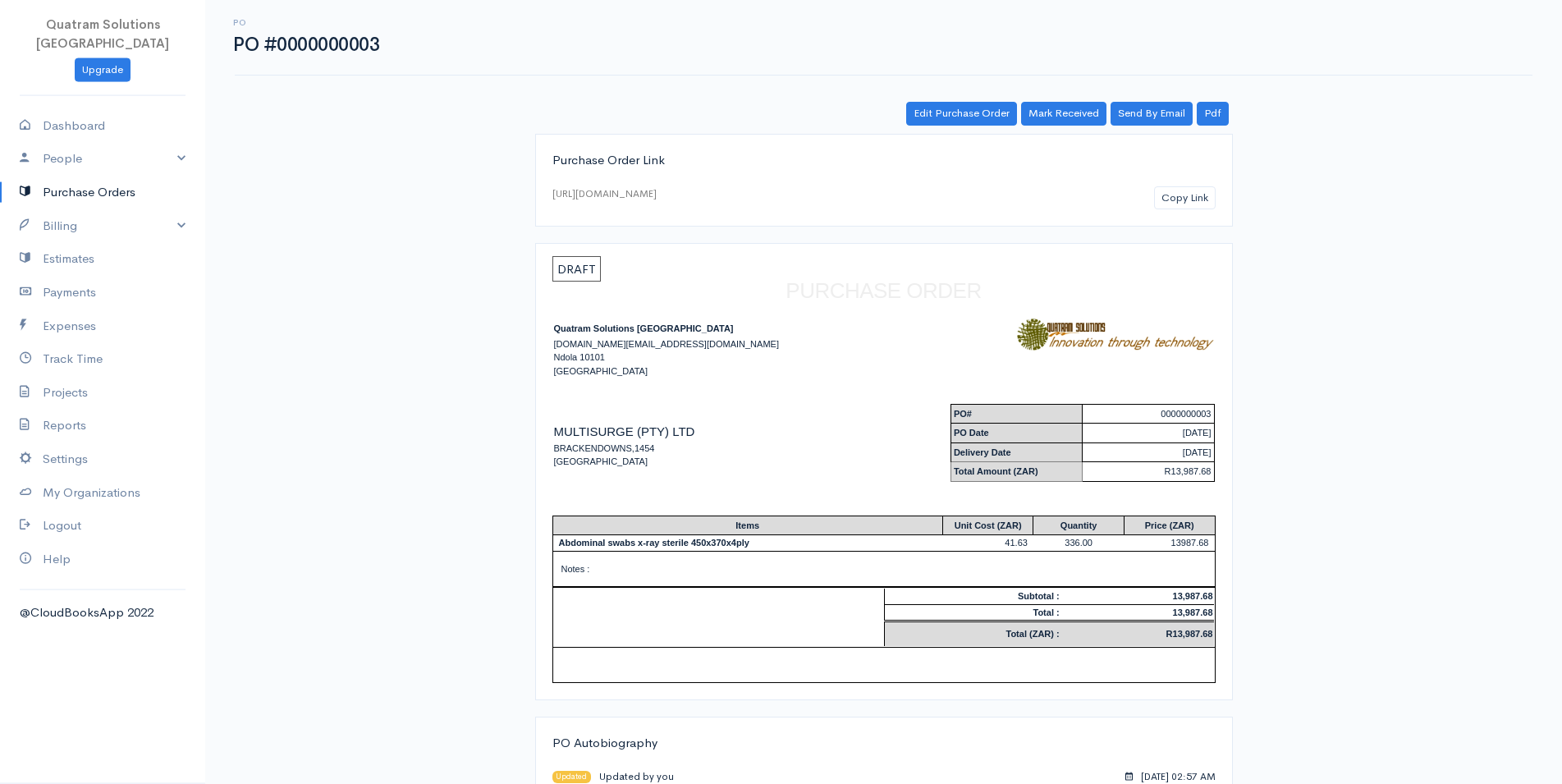
scroll to position [0, 0]
